Goal: Navigation & Orientation: Find specific page/section

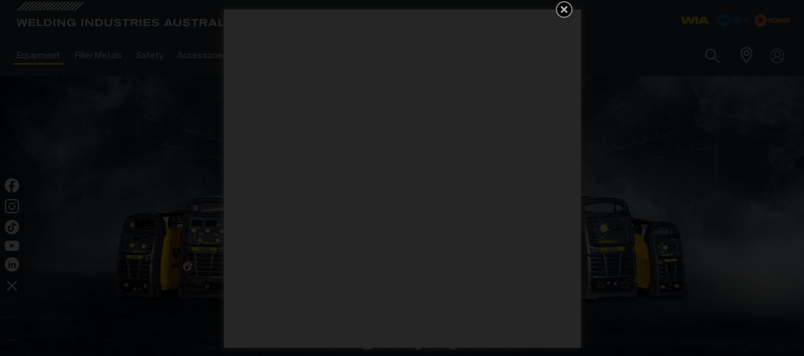
click at [565, 8] on icon "Get 5 WIA Welding Guides Free!" at bounding box center [564, 9] width 7 height 7
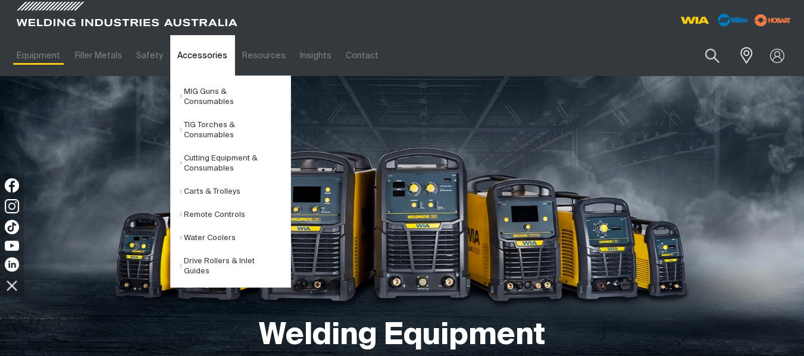
click at [186, 57] on link "Accessories" at bounding box center [202, 55] width 64 height 41
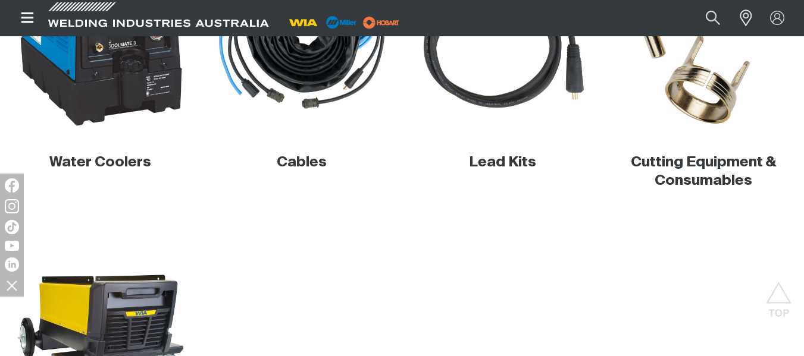
scroll to position [893, 0]
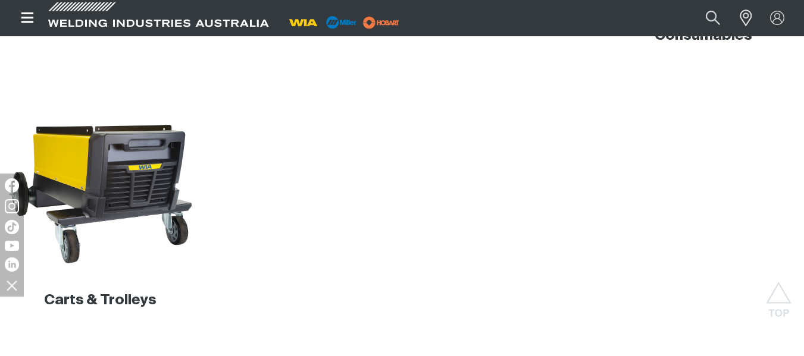
click at [144, 203] on img at bounding box center [100, 180] width 187 height 187
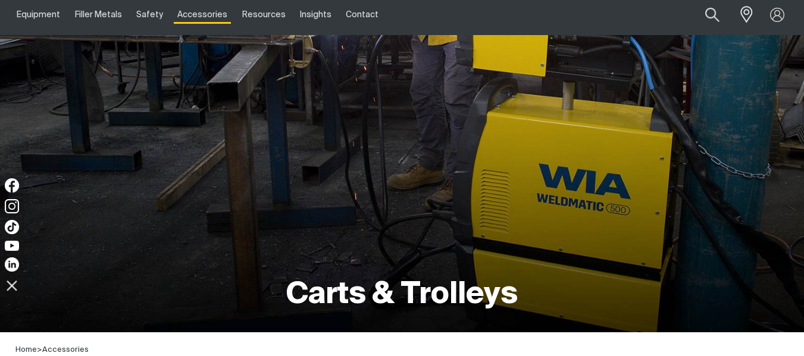
scroll to position [119, 0]
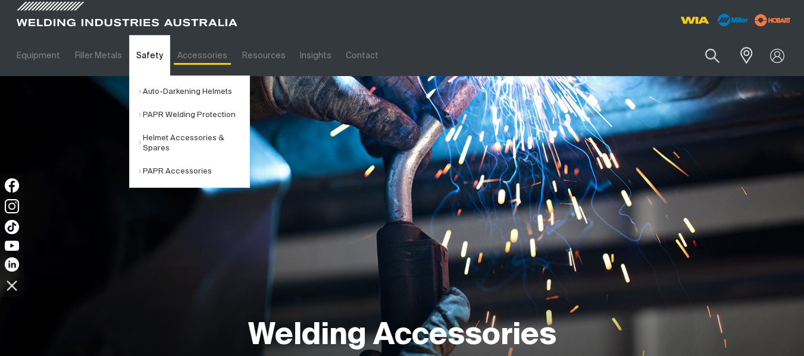
click at [137, 60] on link "Safety" at bounding box center [149, 55] width 41 height 41
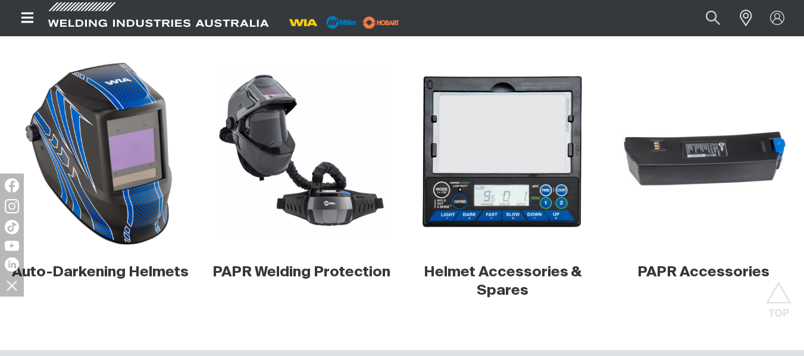
scroll to position [357, 0]
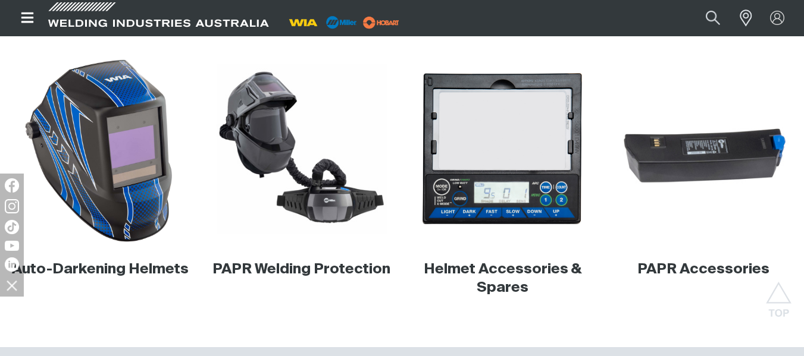
click at [100, 214] on img at bounding box center [100, 149] width 187 height 187
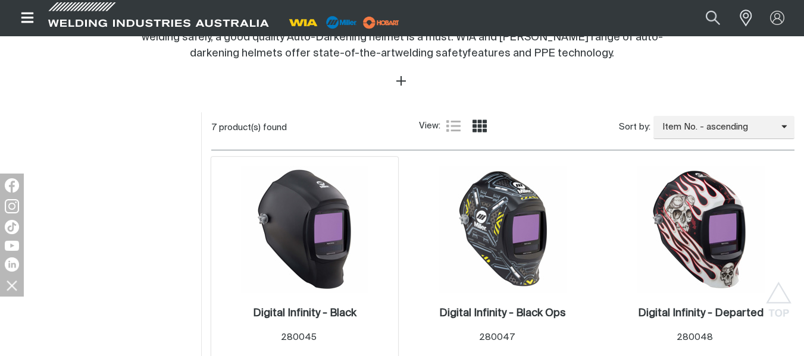
scroll to position [536, 0]
